Goal: Task Accomplishment & Management: Manage account settings

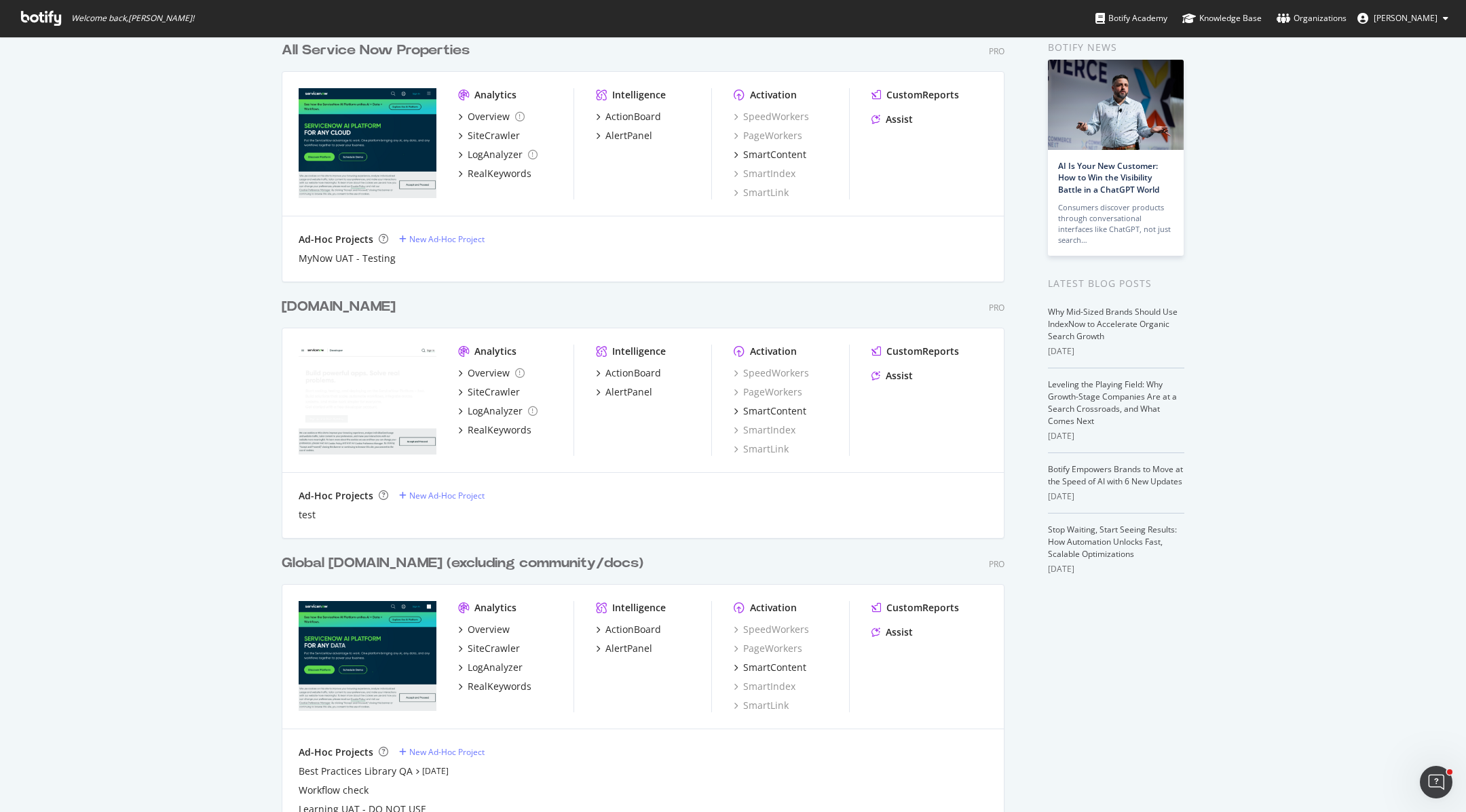
scroll to position [63, 0]
click at [488, 648] on div "SiteCrawler" at bounding box center [494, 647] width 52 height 13
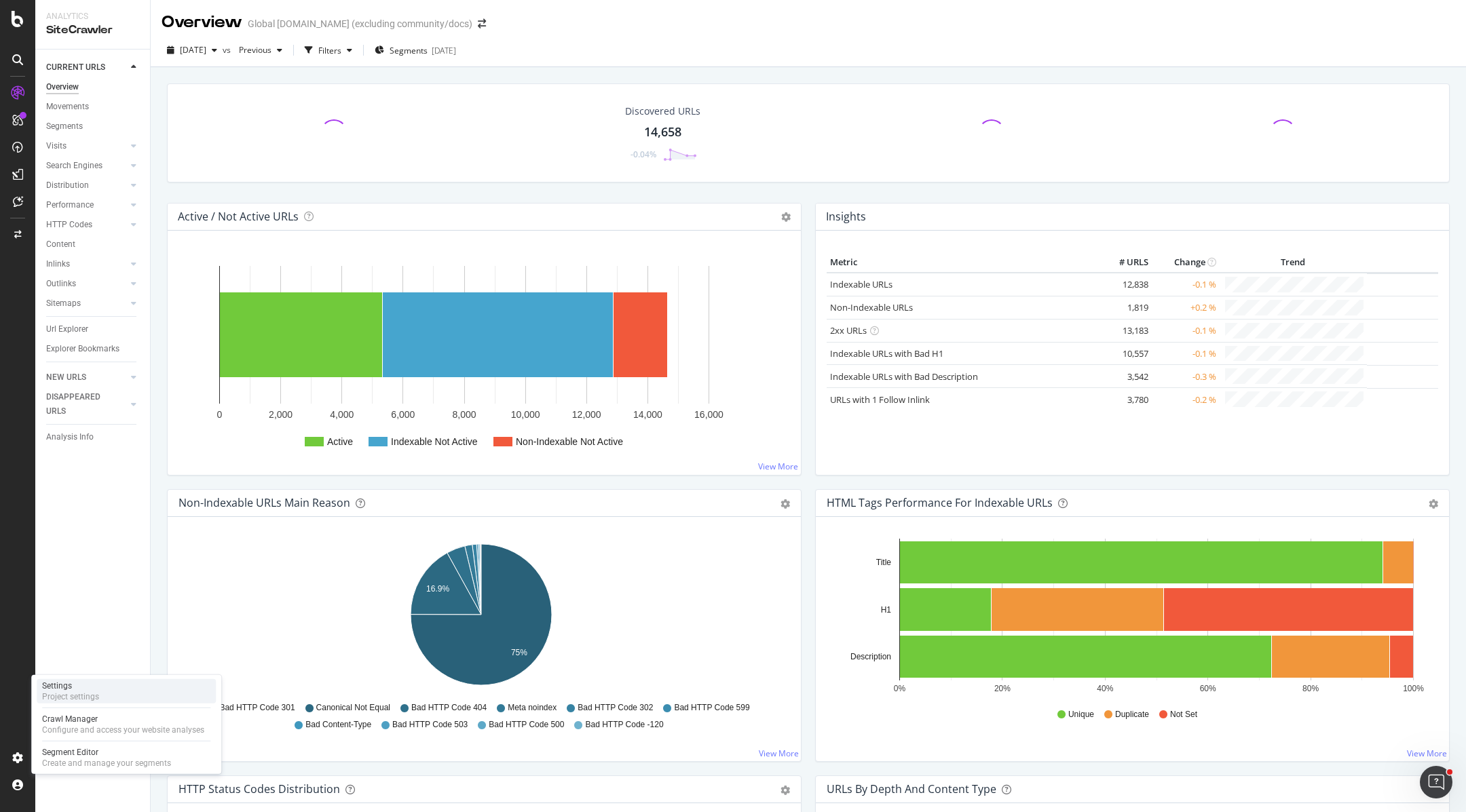
click at [67, 697] on div "Project settings" at bounding box center [71, 697] width 57 height 11
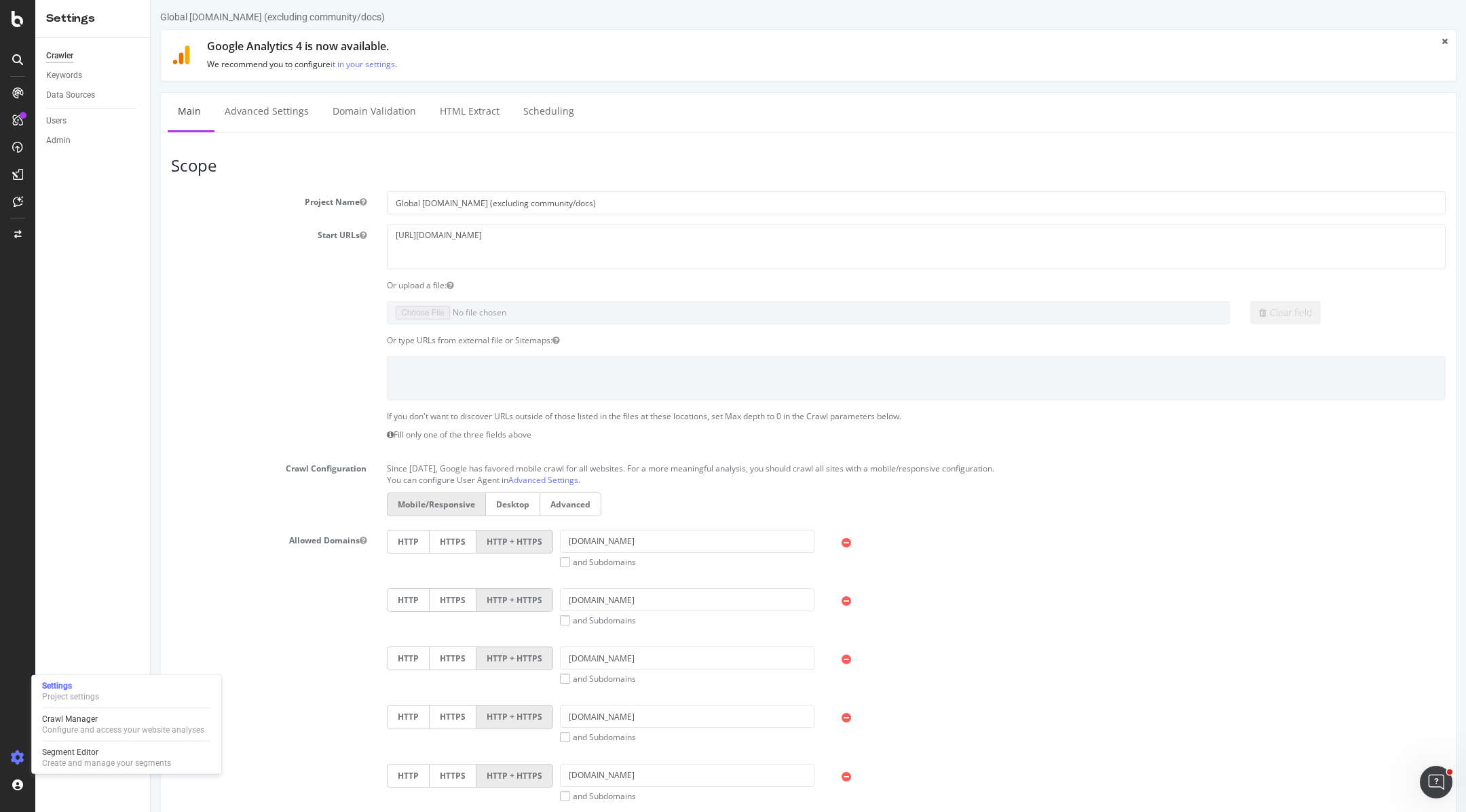
scroll to position [7, 0]
click at [271, 102] on link "Advanced Settings" at bounding box center [267, 108] width 105 height 37
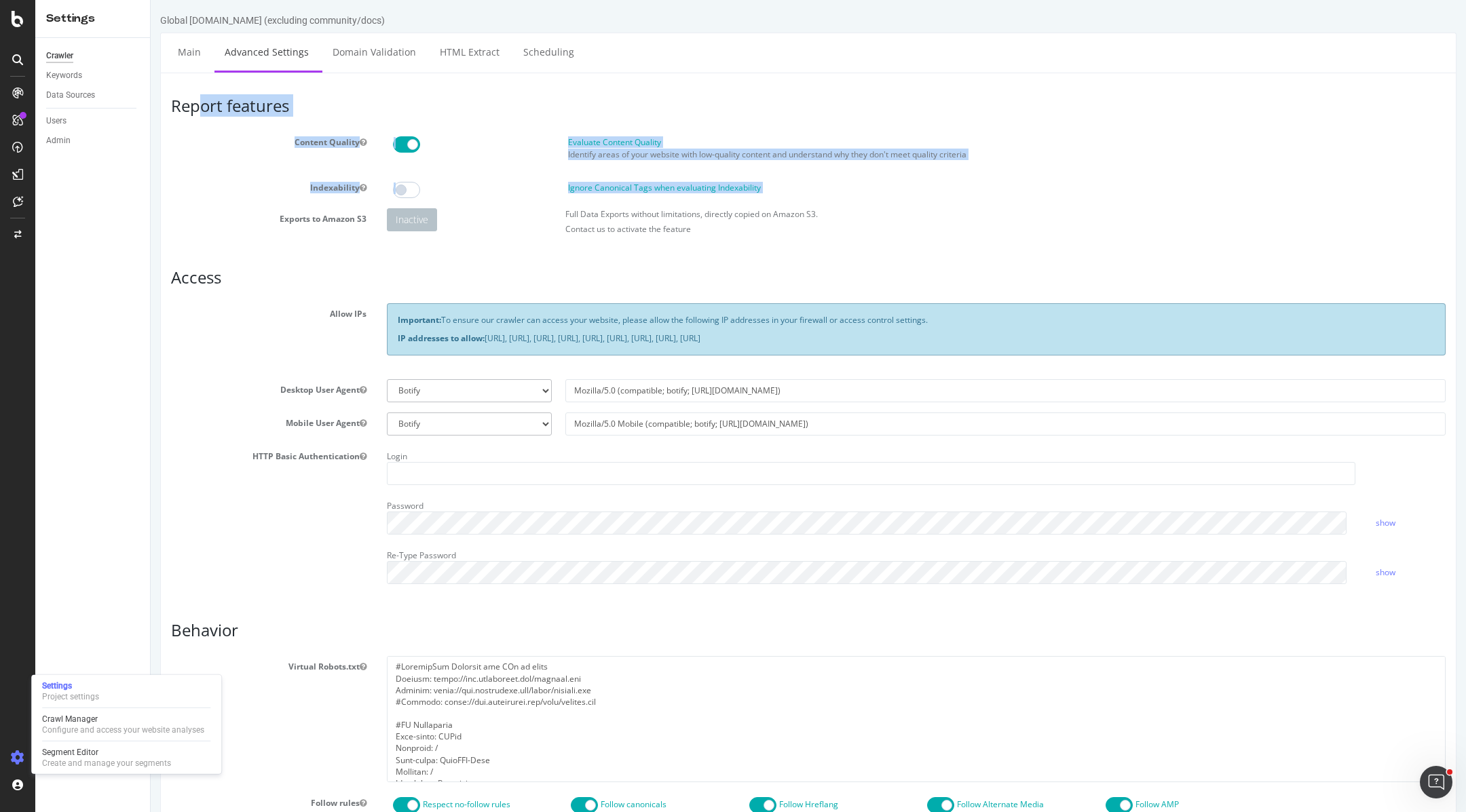
drag, startPoint x: 195, startPoint y: 102, endPoint x: 233, endPoint y: 219, distance: 123.0
click at [233, 219] on article "Report features Content Quality Evaluate Content Quality Identify areas of your…" at bounding box center [808, 169] width 1275 height 144
click at [233, 219] on label "Exports to Amazon S3" at bounding box center [269, 216] width 216 height 17
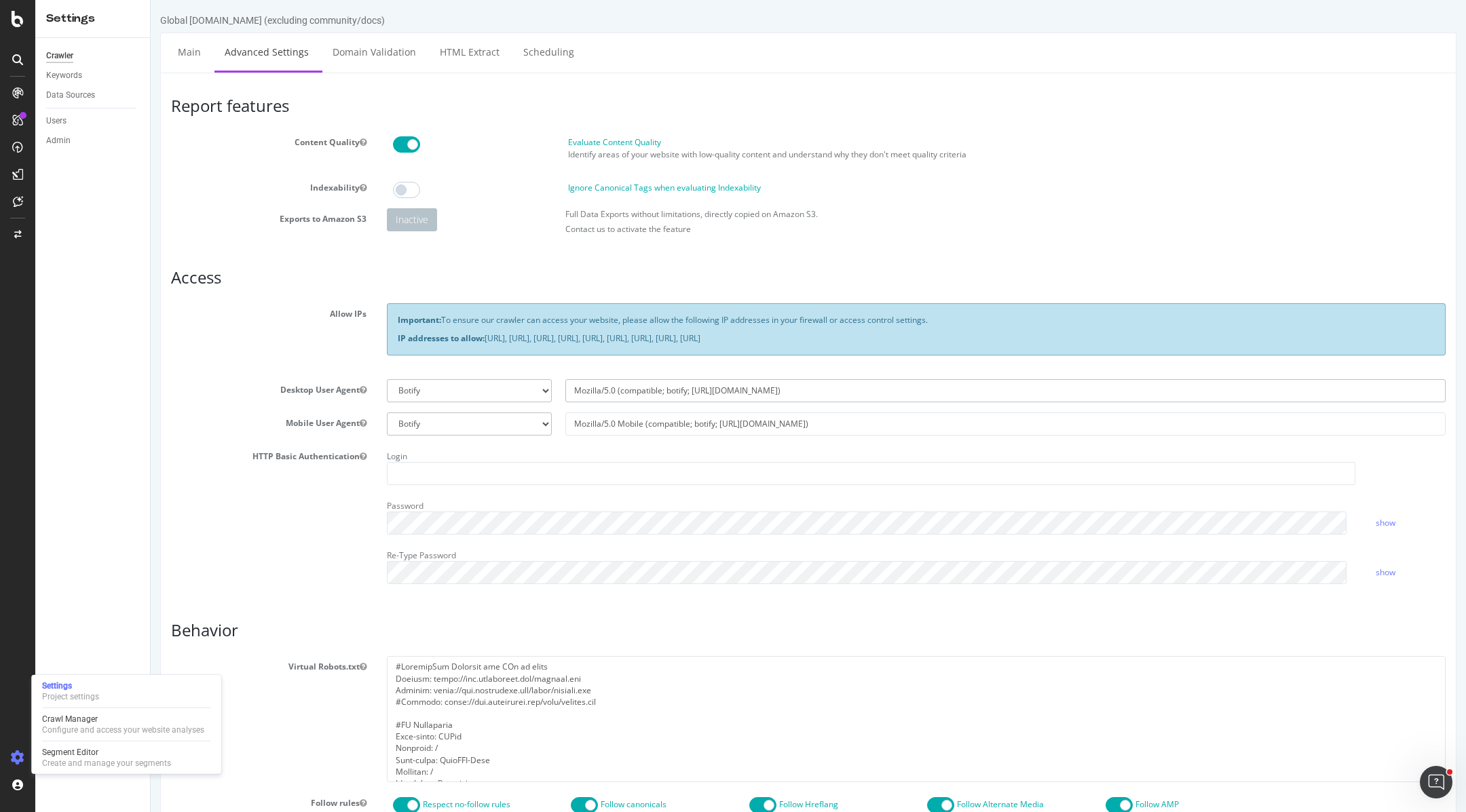
click at [696, 389] on input "Mozilla/5.0 (compatible; botify; [URL][DOMAIN_NAME])" at bounding box center [1006, 390] width 881 height 23
select select
click at [772, 431] on input "Mozilla/5.0 Mobile (compatible; botify; [URL][DOMAIN_NAME])" at bounding box center [1006, 423] width 881 height 23
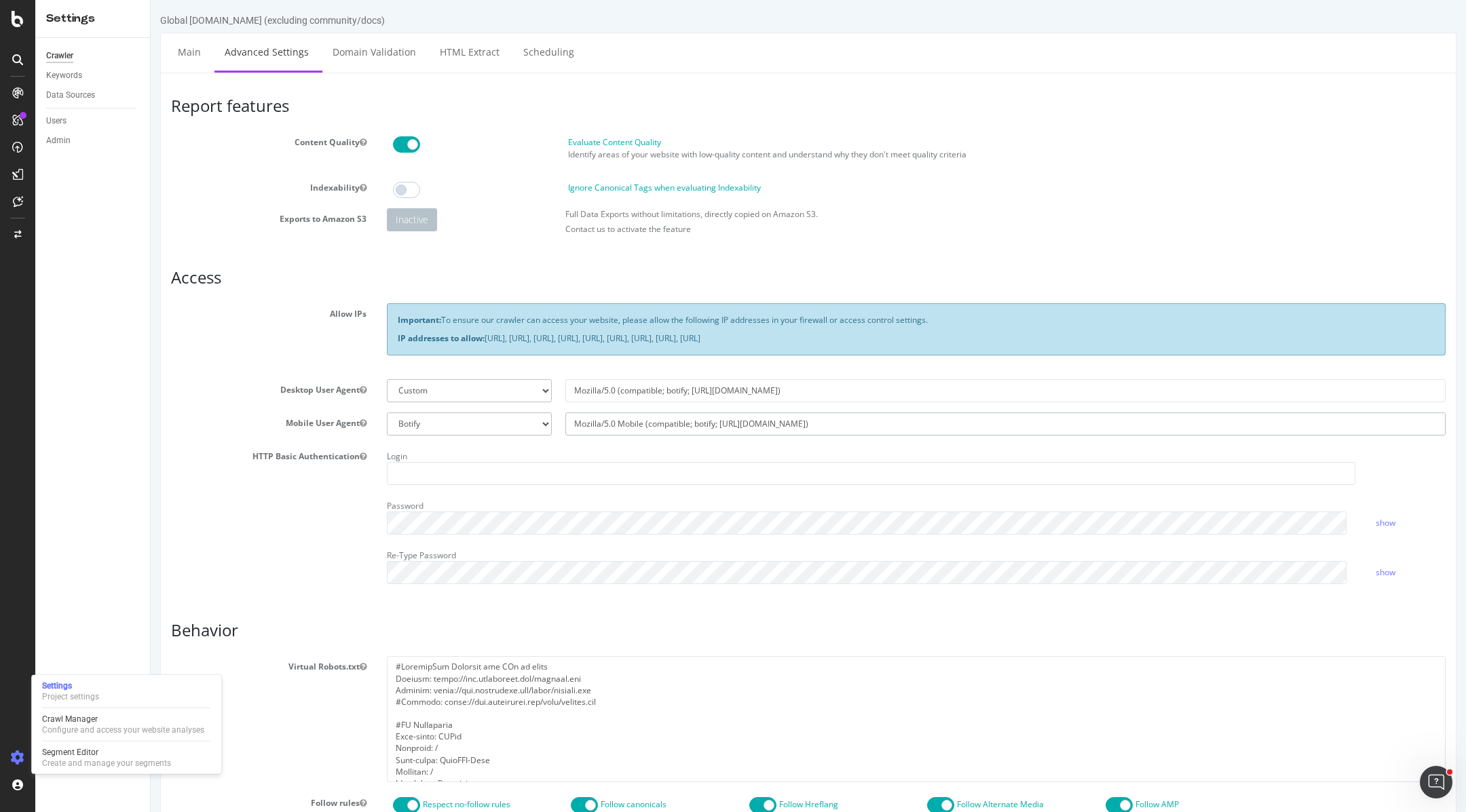
click at [772, 430] on input "Mozilla/5.0 Mobile (compatible; botify; [URL][DOMAIN_NAME])" at bounding box center [1006, 423] width 881 height 23
select select
click at [1437, 786] on icon "Open Intercom Messenger" at bounding box center [1437, 783] width 22 height 22
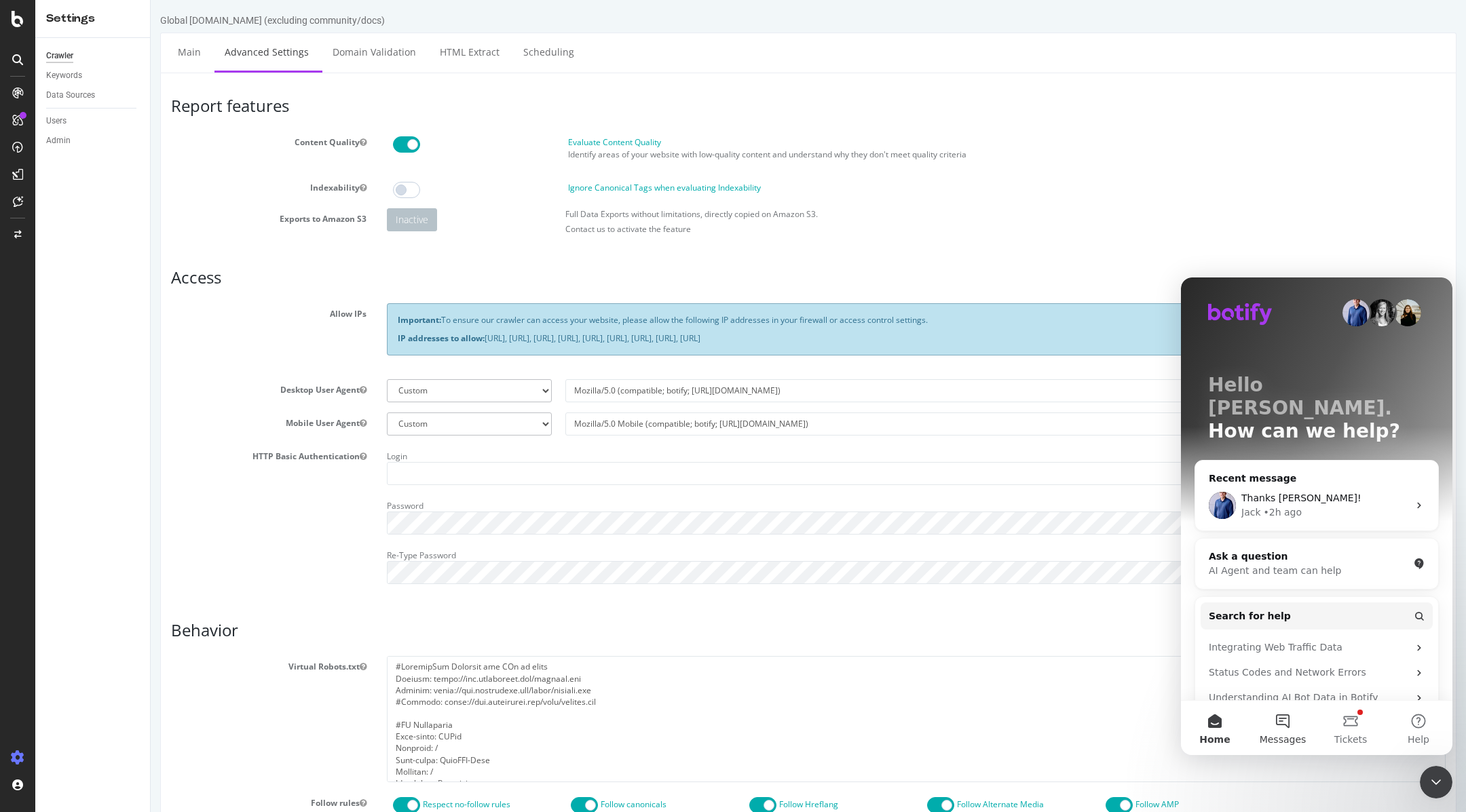
click at [1283, 737] on span "Messages" at bounding box center [1283, 740] width 47 height 10
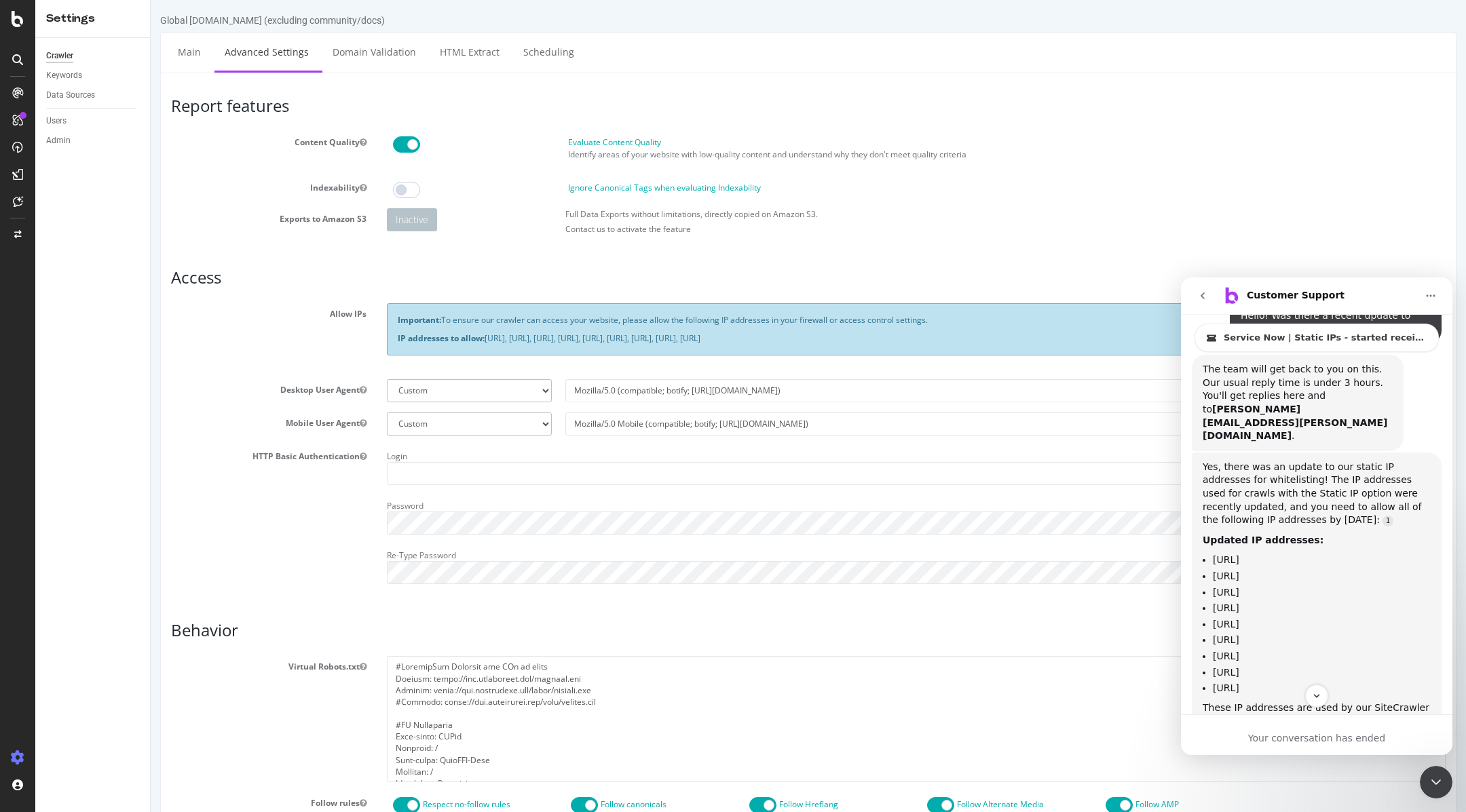
scroll to position [141, 0]
drag, startPoint x: 1297, startPoint y: 661, endPoint x: 1201, endPoint y: 526, distance: 165.7
click at [1201, 526] on div "Yes, there was an update to our static IP addresses for whitelisting! The IP ad…" at bounding box center [1317, 619] width 250 height 337
copy ul "[URL] [URL] [URL] [URL] [URL] [URL] [URL] [URL] [URL]"
